Goal: Task Accomplishment & Management: Manage account settings

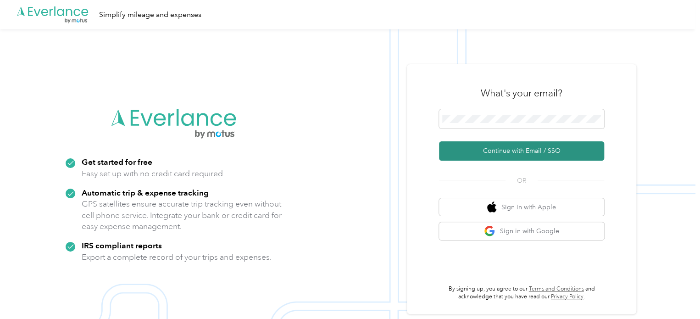
click at [508, 149] on button "Continue with Email / SSO" at bounding box center [521, 150] width 165 height 19
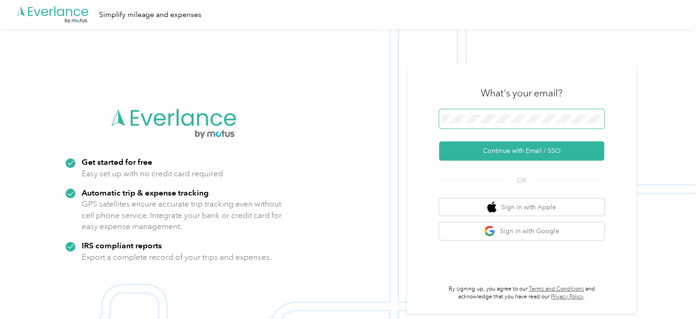
click at [524, 127] on span at bounding box center [521, 118] width 165 height 19
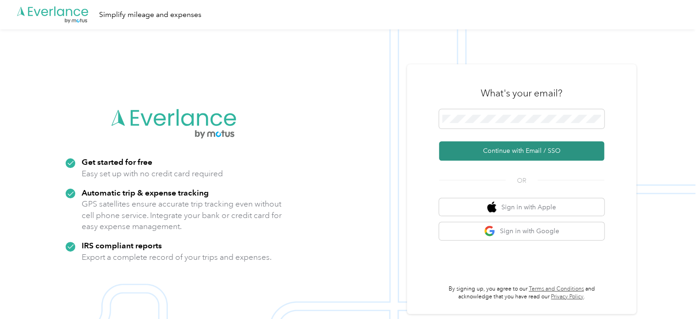
click at [525, 149] on button "Continue with Email / SSO" at bounding box center [521, 150] width 165 height 19
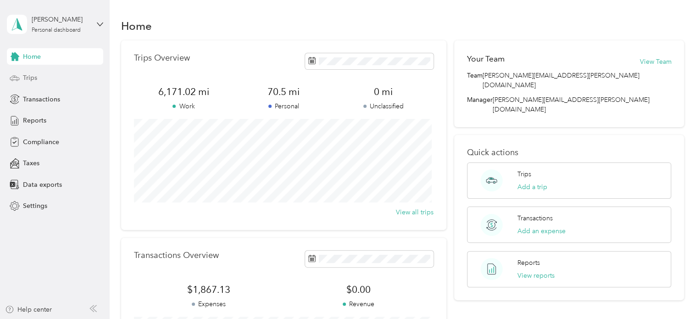
click at [40, 78] on div "Trips" at bounding box center [55, 78] width 96 height 17
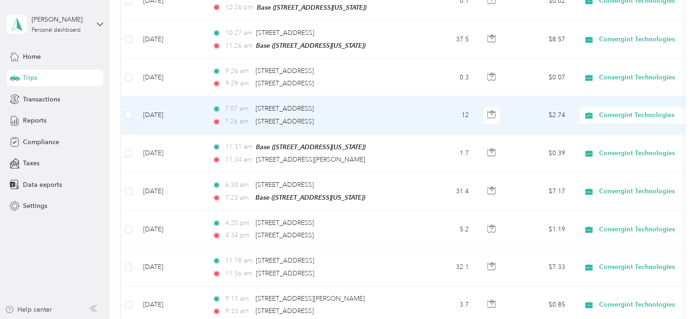
scroll to position [505, 0]
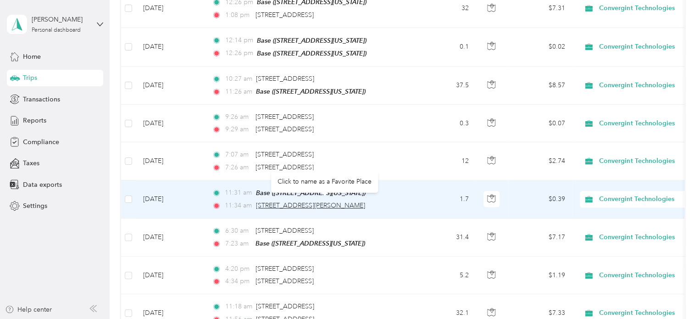
click at [299, 201] on span "[STREET_ADDRESS][PERSON_NAME]" at bounding box center [310, 205] width 109 height 8
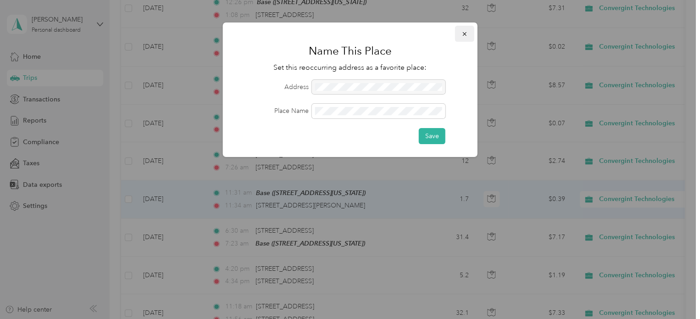
click at [463, 37] on icon "button" at bounding box center [465, 34] width 6 height 6
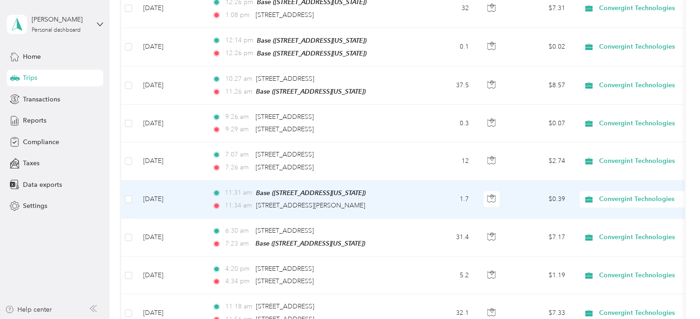
click at [185, 196] on td "[DATE]" at bounding box center [170, 199] width 69 height 38
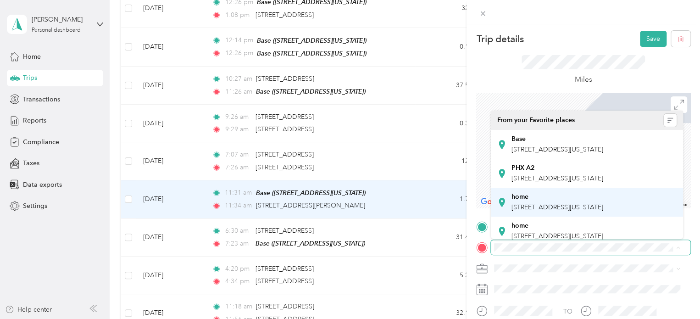
click at [554, 211] on span "[STREET_ADDRESS][US_STATE]" at bounding box center [558, 207] width 92 height 8
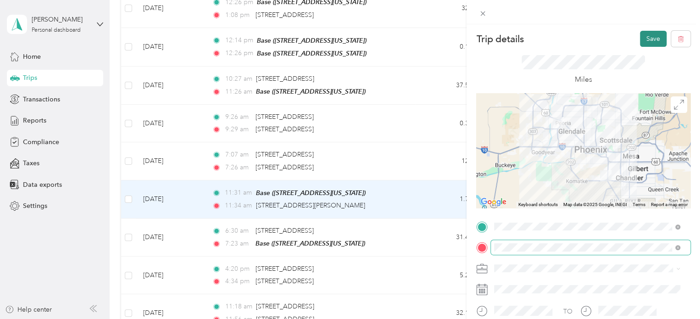
click at [640, 37] on button "Save" at bounding box center [653, 39] width 27 height 16
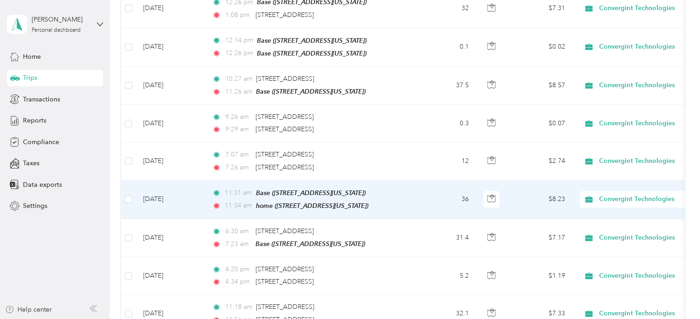
click at [206, 193] on td "11:31 am Base ([STREET_ADDRESS][US_STATE]) 11:34 am home ([STREET_ADDRESS][US_S…" at bounding box center [310, 199] width 211 height 39
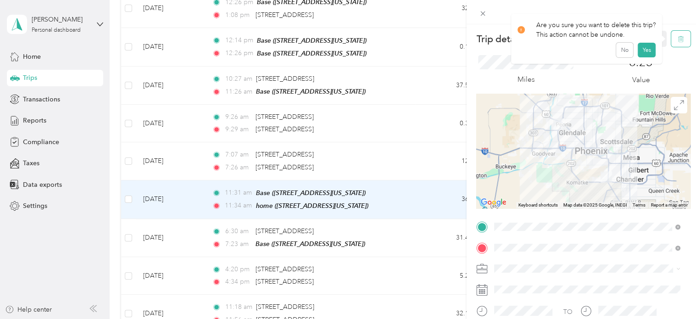
click at [671, 41] on button "button" at bounding box center [680, 39] width 19 height 16
click at [650, 49] on button "Yes" at bounding box center [647, 50] width 18 height 15
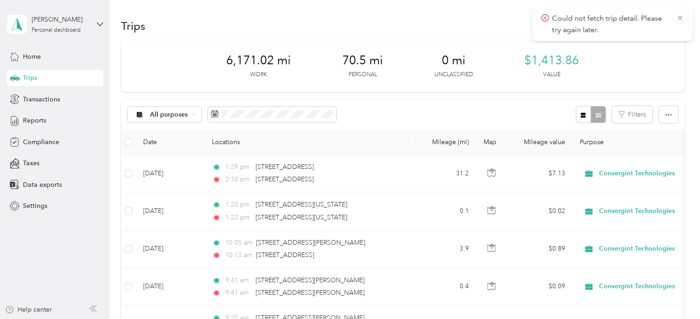
drag, startPoint x: 677, startPoint y: 17, endPoint x: 670, endPoint y: 25, distance: 9.8
click at [676, 18] on icon at bounding box center [679, 18] width 7 height 8
click at [657, 28] on button "New trip" at bounding box center [660, 26] width 49 height 16
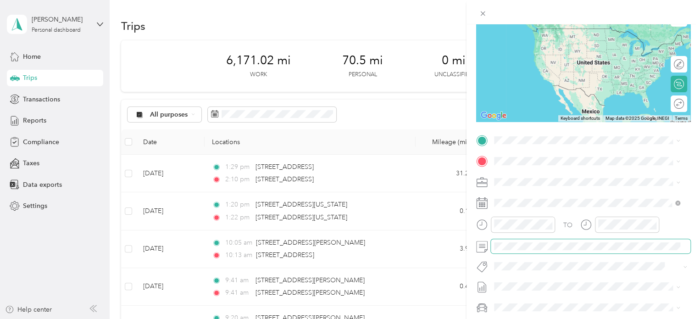
scroll to position [92, 0]
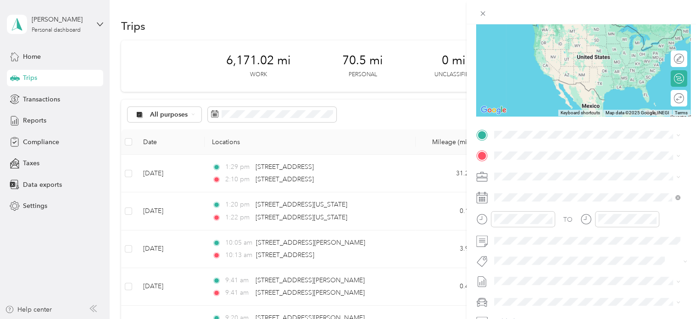
click at [486, 202] on icon at bounding box center [481, 197] width 11 height 11
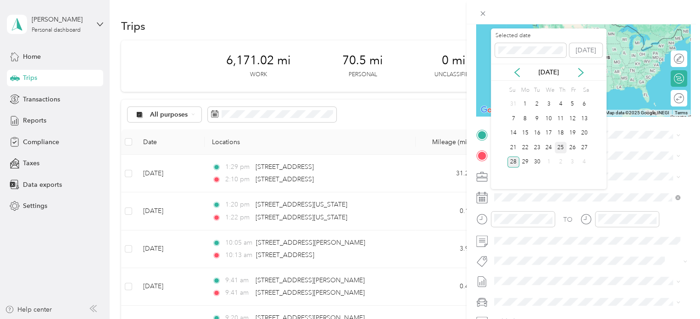
click at [556, 145] on div "25" at bounding box center [561, 147] width 12 height 11
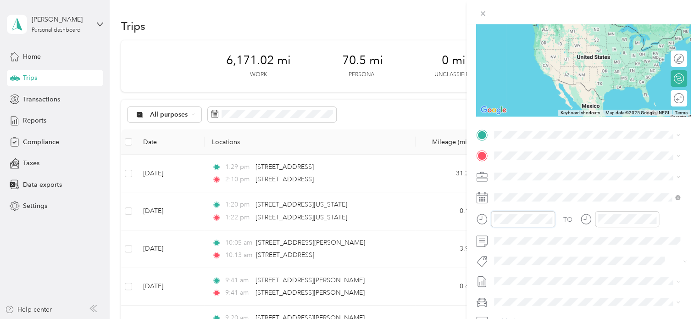
click at [479, 215] on div at bounding box center [515, 219] width 79 height 16
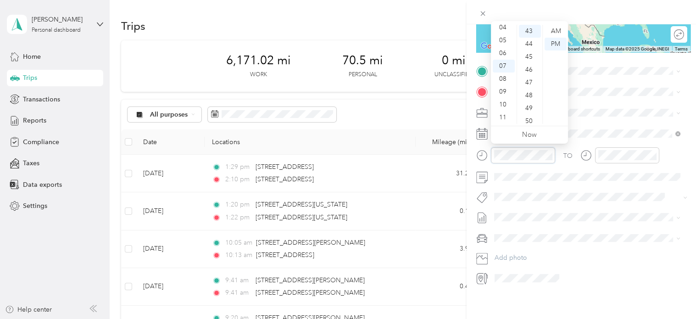
scroll to position [162, 0]
click at [508, 114] on div "11" at bounding box center [504, 112] width 22 height 13
click at [532, 69] on div "39" at bounding box center [530, 66] width 22 height 13
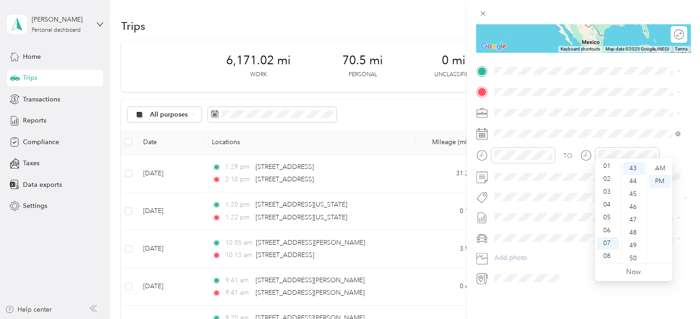
scroll to position [0, 0]
click at [607, 171] on div "12" at bounding box center [608, 168] width 22 height 13
click at [634, 170] on div "43" at bounding box center [634, 168] width 22 height 13
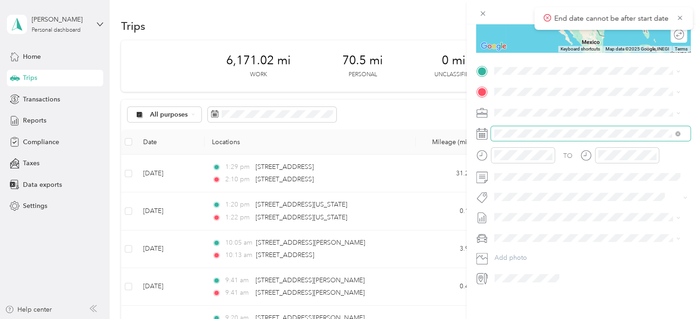
click at [623, 126] on span at bounding box center [591, 133] width 200 height 15
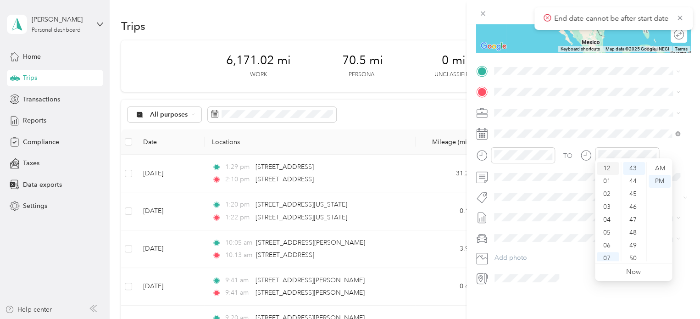
click at [611, 170] on div "12" at bounding box center [608, 168] width 22 height 13
click at [664, 180] on div "PM" at bounding box center [660, 181] width 22 height 13
click at [611, 159] on div at bounding box center [619, 158] width 79 height 22
click at [610, 167] on div "12" at bounding box center [608, 168] width 22 height 13
click at [630, 169] on div "43" at bounding box center [634, 168] width 22 height 13
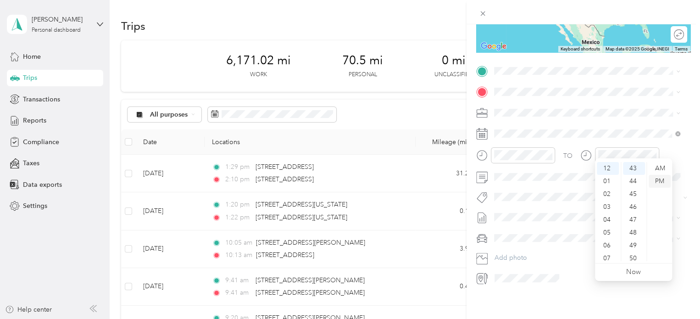
click at [660, 183] on div "PM" at bounding box center [660, 181] width 22 height 13
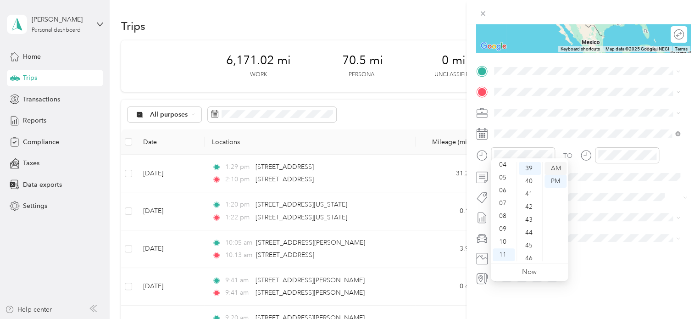
click at [554, 167] on div "AM" at bounding box center [556, 168] width 22 height 13
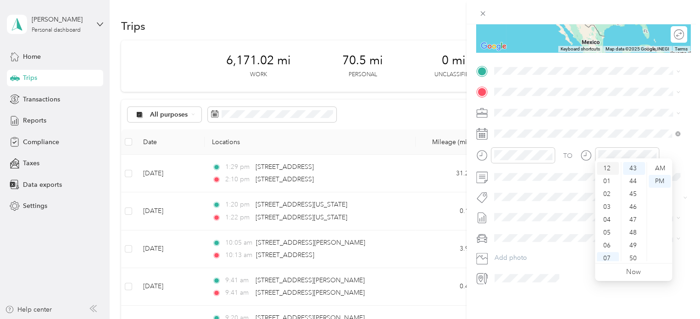
click at [611, 169] on div "12" at bounding box center [608, 168] width 22 height 13
click at [632, 169] on div "43" at bounding box center [634, 168] width 22 height 13
click at [659, 181] on div "PM" at bounding box center [660, 181] width 22 height 13
click at [662, 154] on div "TO" at bounding box center [583, 158] width 214 height 22
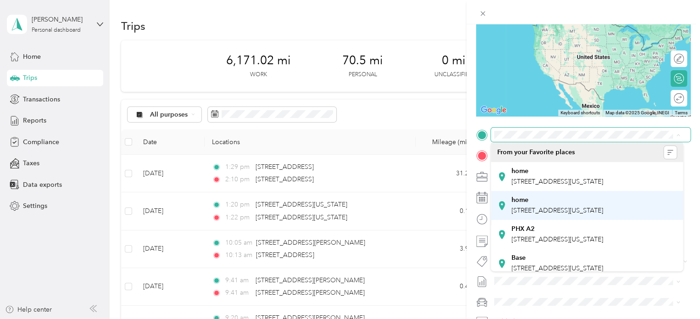
scroll to position [45, 0]
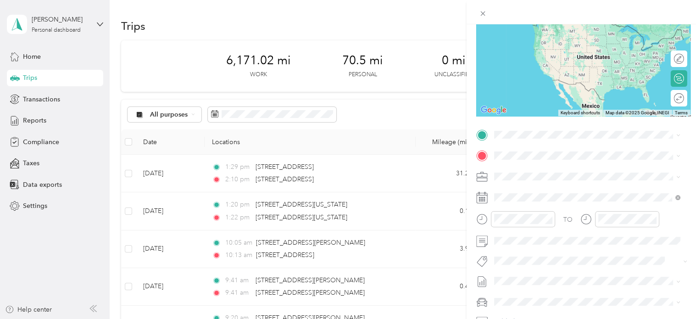
click at [535, 245] on div "Base [STREET_ADDRESS][US_STATE]" at bounding box center [558, 254] width 92 height 19
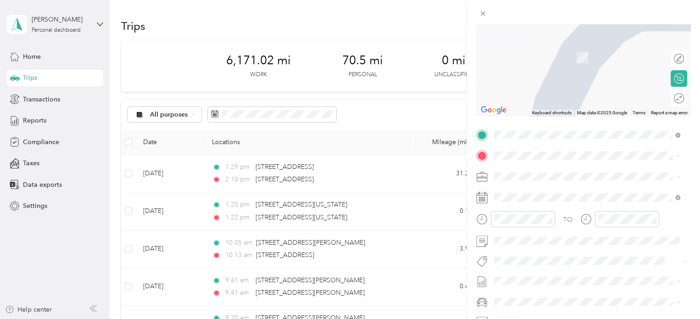
click at [539, 206] on span "[STREET_ADDRESS][US_STATE]" at bounding box center [558, 202] width 92 height 8
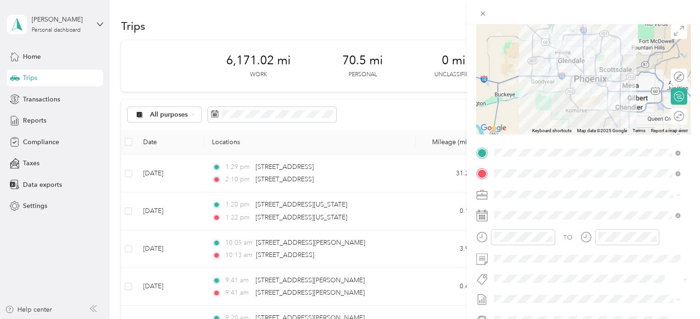
scroll to position [0, 0]
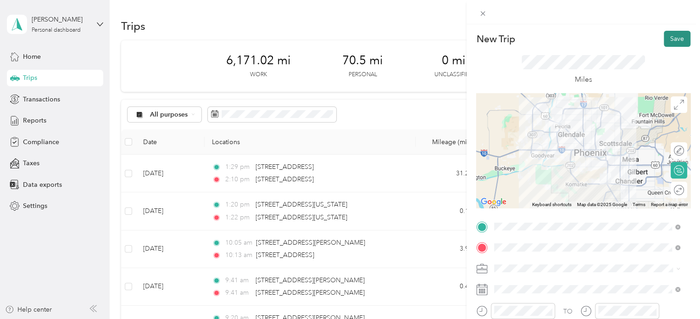
click at [673, 41] on button "Save" at bounding box center [677, 39] width 27 height 16
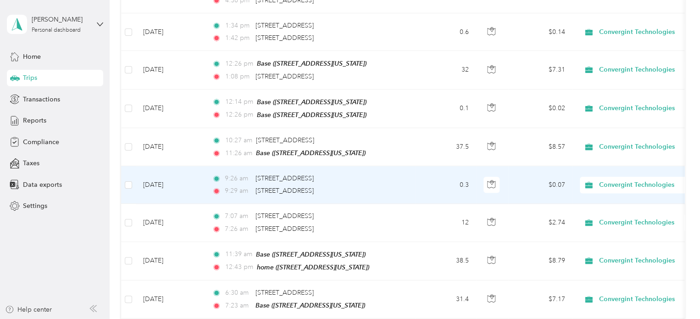
scroll to position [459, 0]
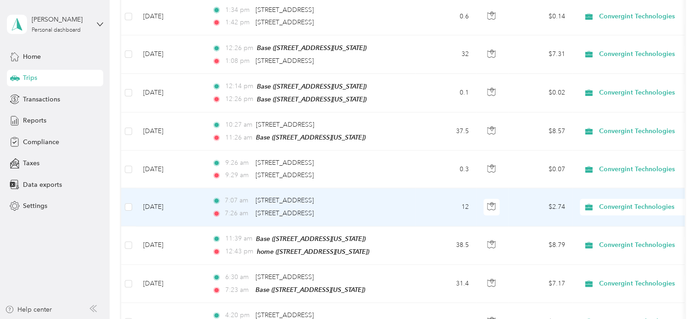
click at [244, 201] on span "7:07 am" at bounding box center [238, 200] width 26 height 10
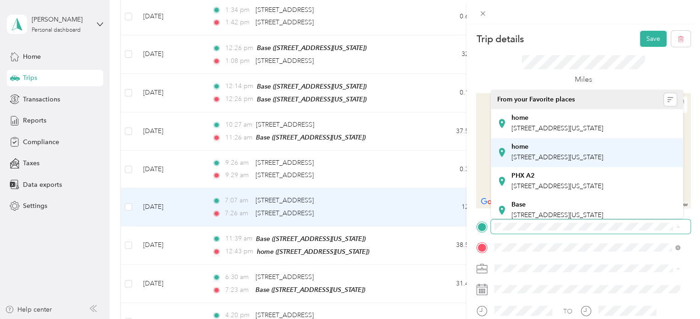
click at [555, 161] on span "[STREET_ADDRESS][US_STATE]" at bounding box center [558, 157] width 92 height 8
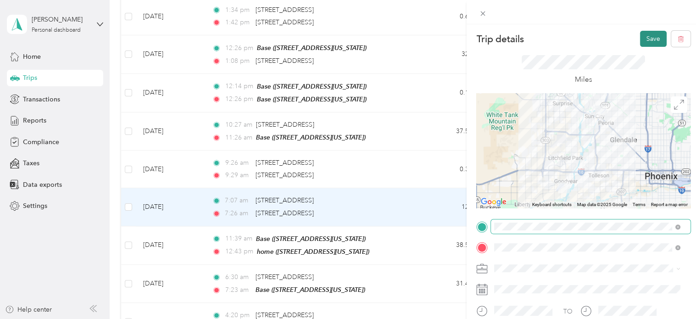
click at [640, 42] on button "Save" at bounding box center [653, 39] width 27 height 16
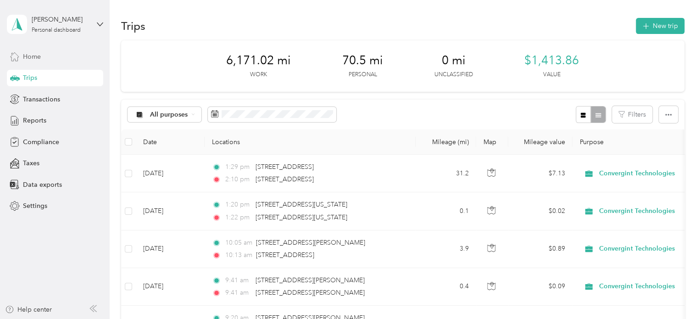
click at [39, 61] on div "Home" at bounding box center [55, 56] width 96 height 17
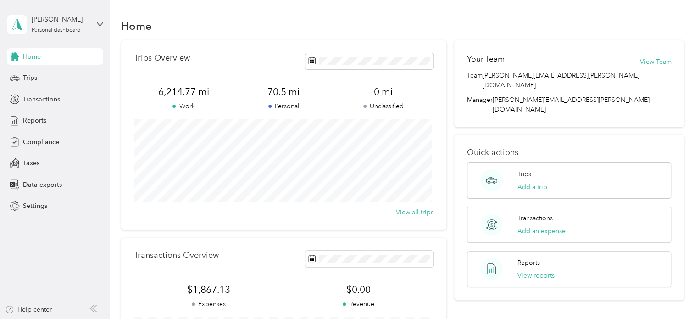
click at [333, 49] on div "Trips Overview 6,214.77 mi Work 70.5 mi Personal 0 mi Unclassified View all tri…" at bounding box center [283, 134] width 325 height 189
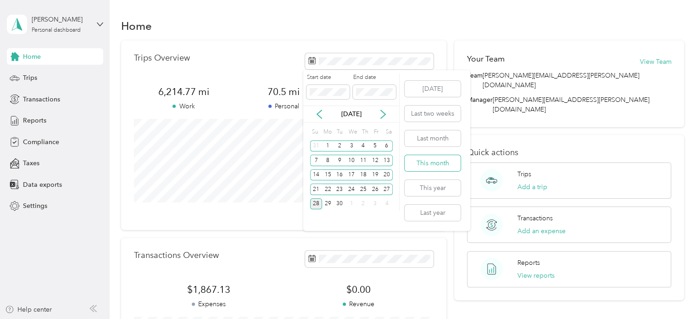
click at [431, 160] on button "This month" at bounding box center [433, 163] width 56 height 16
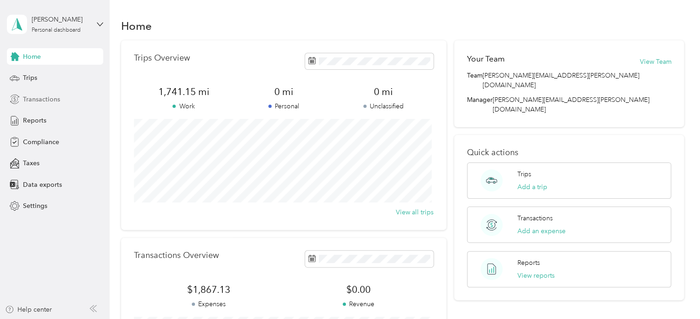
click at [47, 104] on div "Transactions" at bounding box center [55, 99] width 96 height 17
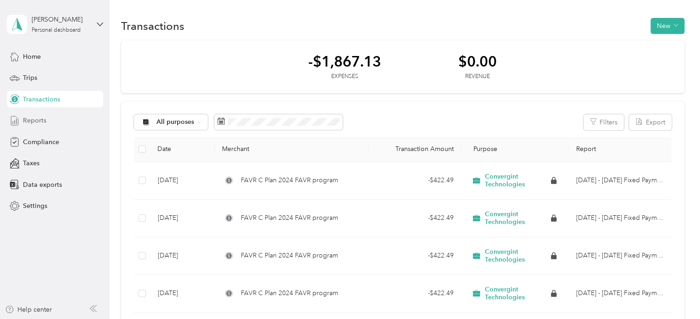
click at [39, 121] on span "Reports" at bounding box center [34, 121] width 23 height 10
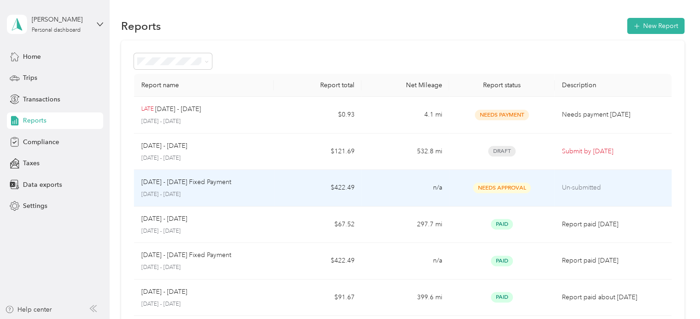
click at [278, 194] on td "$422.49" at bounding box center [318, 188] width 88 height 37
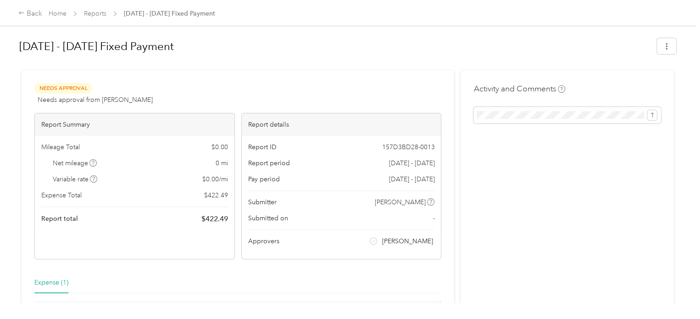
drag, startPoint x: 278, startPoint y: 194, endPoint x: 250, endPoint y: 44, distance: 153.1
click at [250, 44] on h1 "[DATE] - [DATE] Fixed Payment" at bounding box center [334, 46] width 631 height 22
click at [657, 44] on button "button" at bounding box center [666, 46] width 19 height 16
click at [523, 45] on h1 "[DATE] - [DATE] Fixed Payment" at bounding box center [334, 46] width 631 height 22
click at [25, 14] on div "Back" at bounding box center [30, 13] width 24 height 11
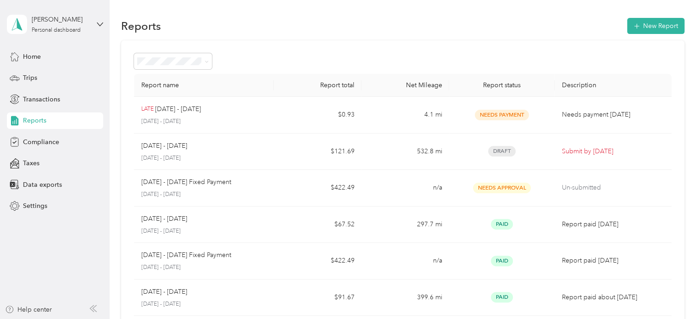
click at [458, 58] on div at bounding box center [403, 61] width 538 height 16
click at [40, 62] on div "Home" at bounding box center [55, 56] width 96 height 17
